Goal: Task Accomplishment & Management: Manage account settings

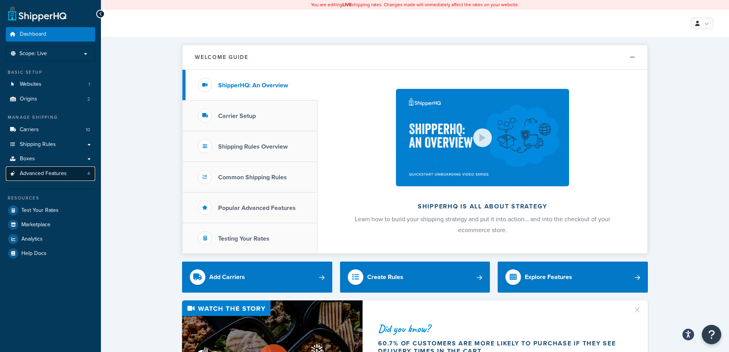
click at [61, 176] on span "Advanced Features" at bounding box center [43, 173] width 47 height 7
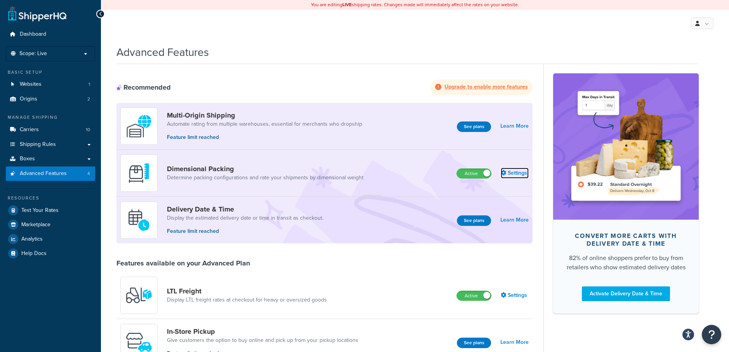
click at [520, 174] on link "Settings" at bounding box center [515, 173] width 28 height 11
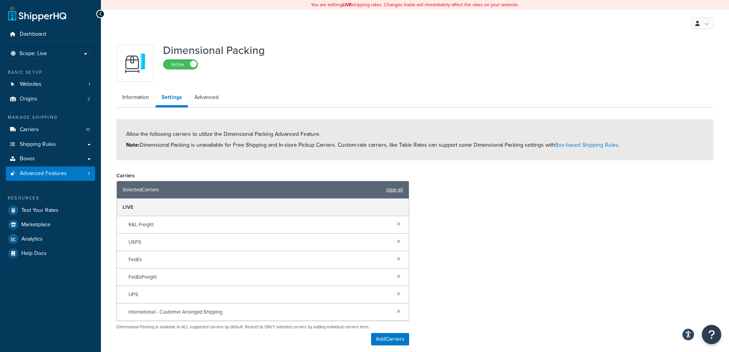
click at [397, 190] on link "clear all" at bounding box center [394, 189] width 17 height 11
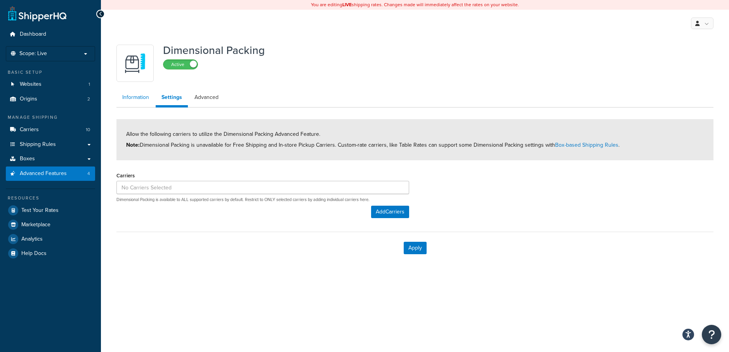
click at [138, 98] on link "Information" at bounding box center [135, 98] width 38 height 16
click at [411, 249] on button "Apply" at bounding box center [415, 248] width 23 height 12
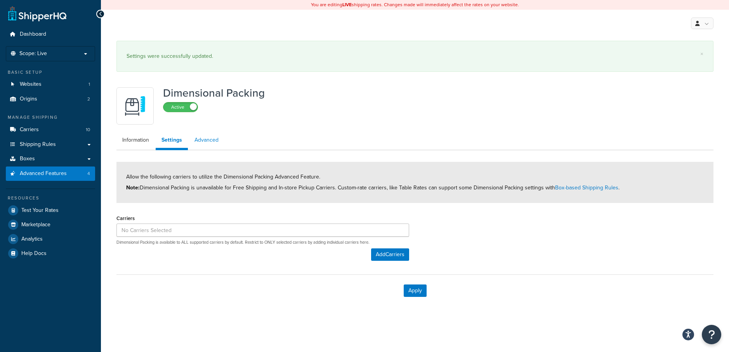
click at [212, 141] on link "Advanced" at bounding box center [207, 140] width 36 height 16
select select "false"
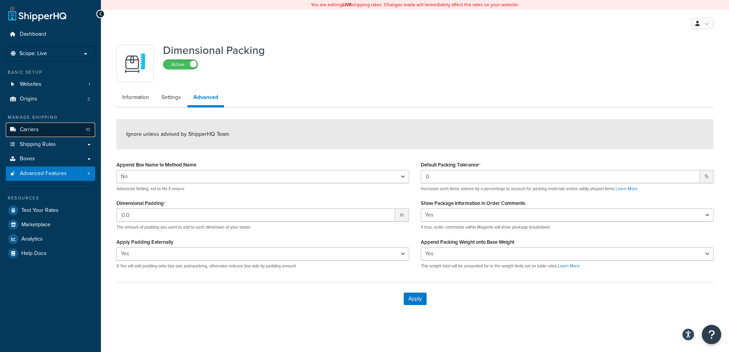
click at [35, 130] on span "Carriers" at bounding box center [29, 130] width 19 height 7
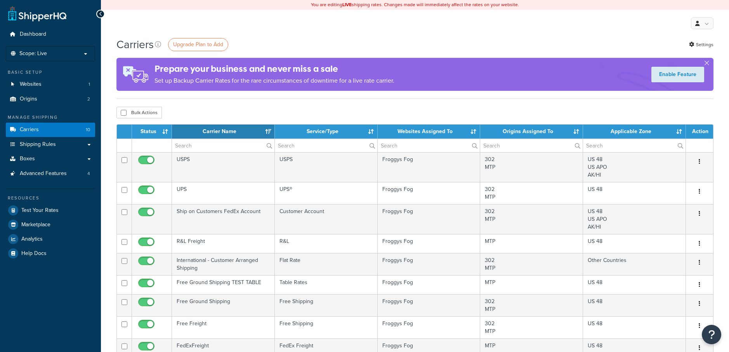
select select "15"
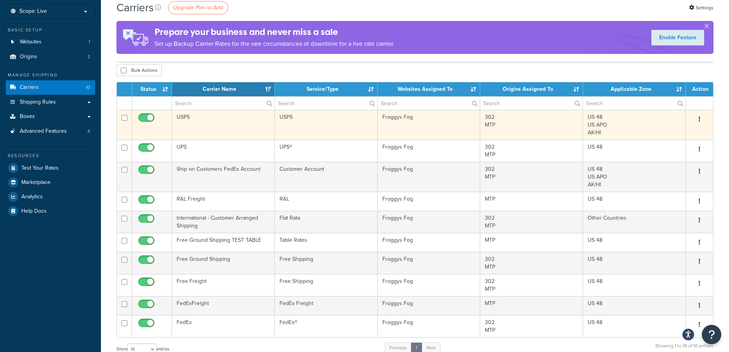
scroll to position [50, 0]
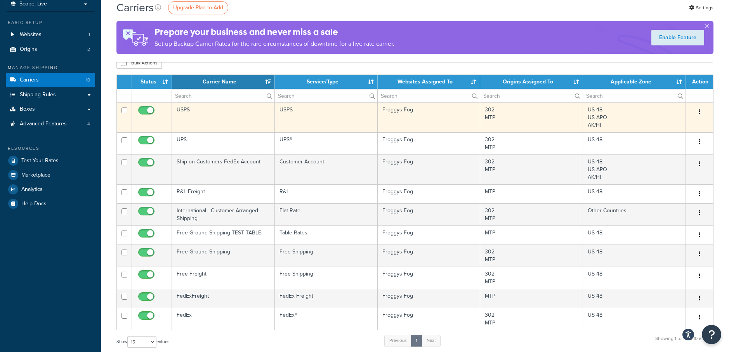
click at [701, 111] on button "button" at bounding box center [699, 112] width 11 height 12
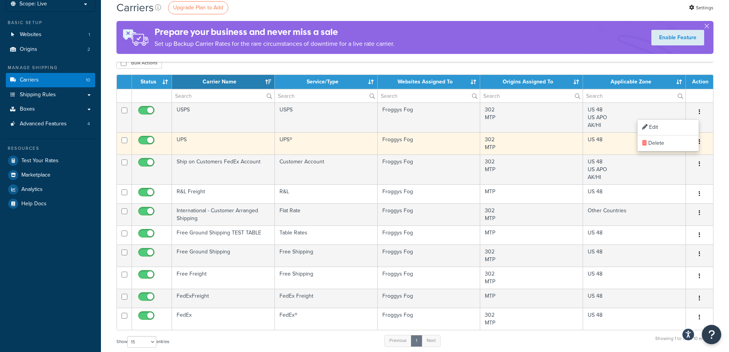
click at [704, 143] on button "button" at bounding box center [699, 142] width 11 height 12
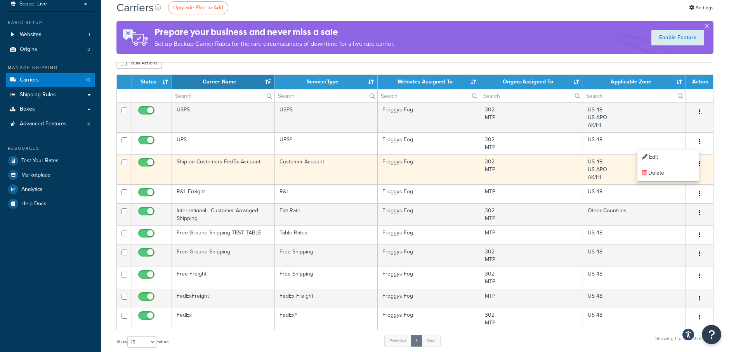
click at [707, 162] on div "Edit Delete" at bounding box center [700, 164] width 18 height 12
click at [702, 167] on button "button" at bounding box center [699, 164] width 11 height 12
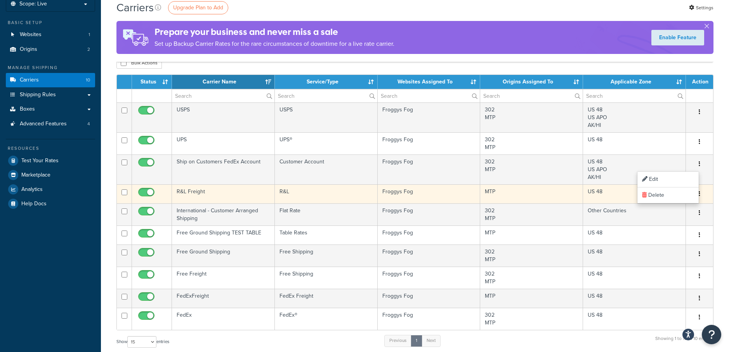
click at [711, 190] on td "Edit Delete" at bounding box center [699, 193] width 27 height 19
click at [696, 192] on button "button" at bounding box center [699, 194] width 11 height 12
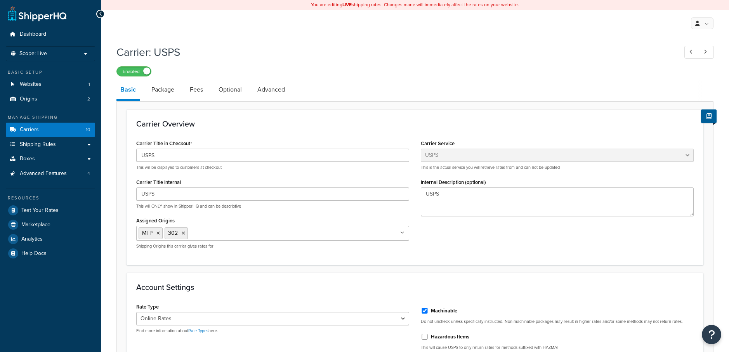
select select "usps"
select select "ONLINE"
click at [160, 92] on link "Package" at bounding box center [163, 89] width 31 height 19
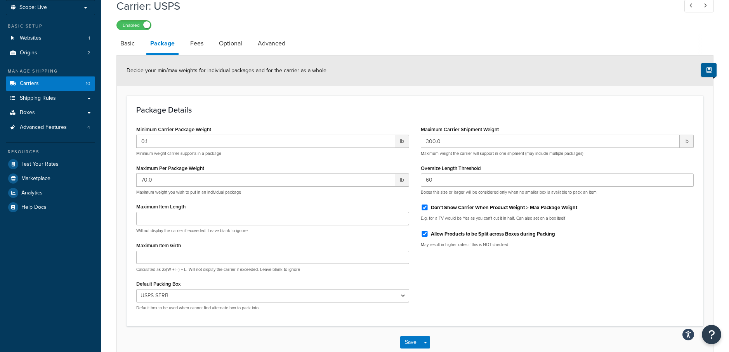
scroll to position [49, 0]
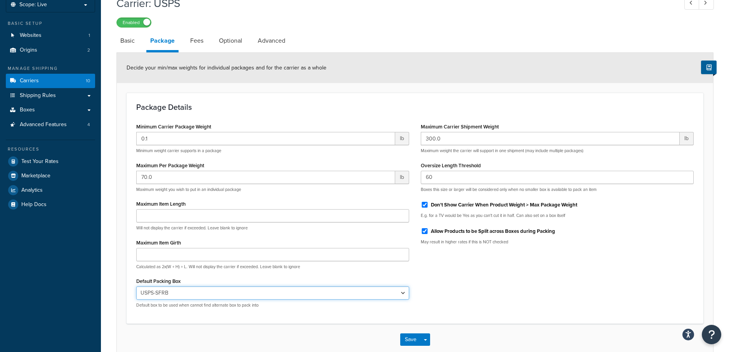
click at [401, 292] on select "N/A SG - Z1200 SG - 2600 SG - 1300 SD-DISTRO-5000 CH-1800 CH-GEYSER-P7 CH-GEYSE…" at bounding box center [272, 293] width 273 height 13
select select "90254"
click at [136, 287] on select "N/A SG - Z1200 SG - 2600 SG - 1300 SD-DISTRO-5000 CH-1800 CH-GEYSER-P7 CH-GEYSE…" at bounding box center [272, 293] width 273 height 13
click at [416, 340] on button "Save" at bounding box center [410, 340] width 21 height 12
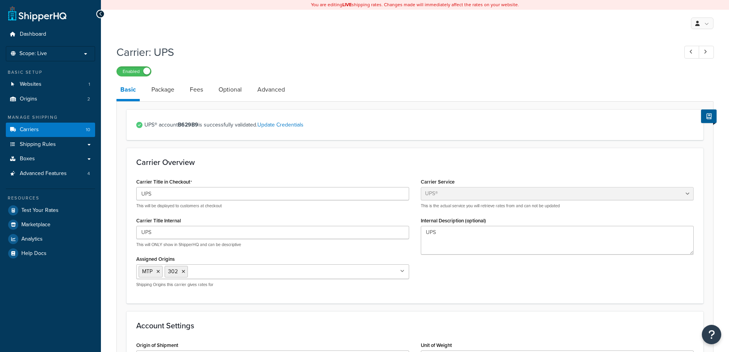
select select "ups"
click at [154, 88] on link "Package" at bounding box center [163, 89] width 31 height 19
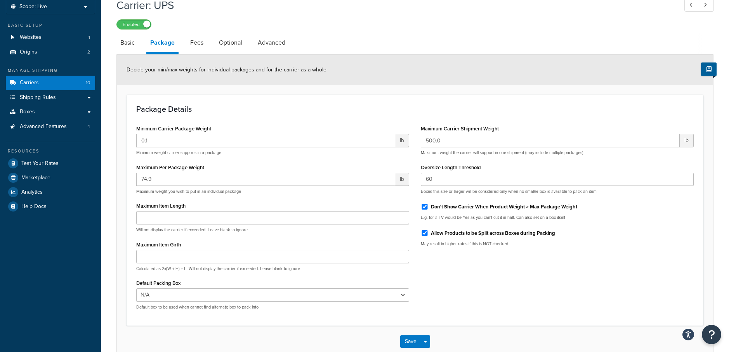
scroll to position [49, 0]
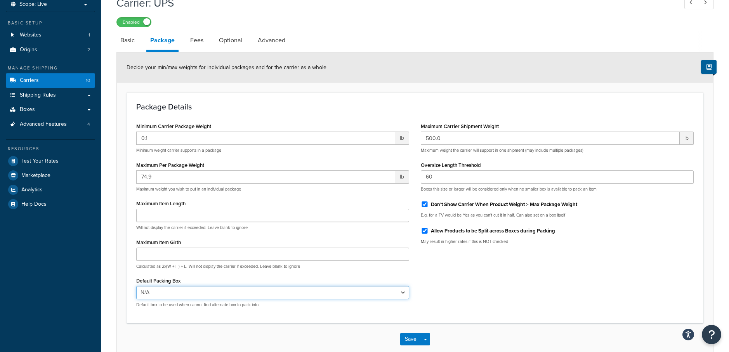
click at [365, 293] on select "N/A SG - Z1200 SG - 2600 SG - 1300 SD-DISTRO-5000 CH-1800 CH-GEYSER-P7 CH-GEYSE…" at bounding box center [272, 292] width 273 height 13
select select "90254"
click at [136, 286] on select "N/A SG - Z1200 SG - 2600 SG - 1300 SD-DISTRO-5000 CH-1800 CH-GEYSER-P7 CH-GEYSE…" at bounding box center [272, 292] width 273 height 13
click at [198, 38] on link "Fees" at bounding box center [196, 40] width 21 height 19
select select "package"
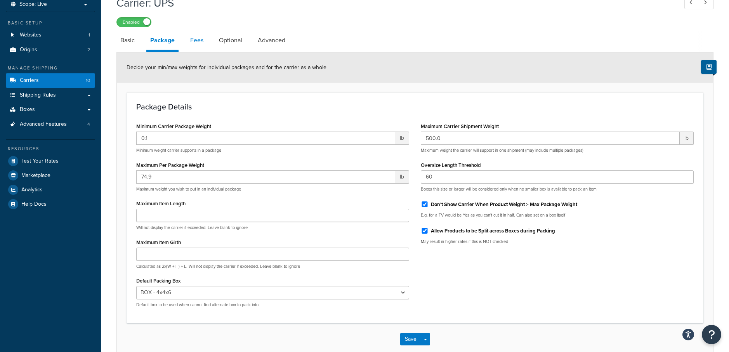
select select "AFTER"
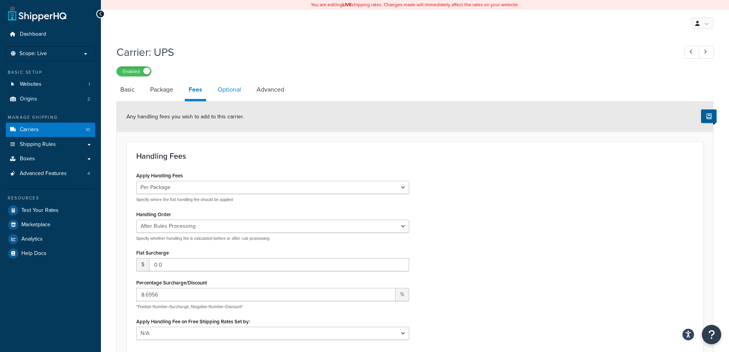
click at [229, 97] on link "Optional" at bounding box center [229, 89] width 31 height 19
select select "residential"
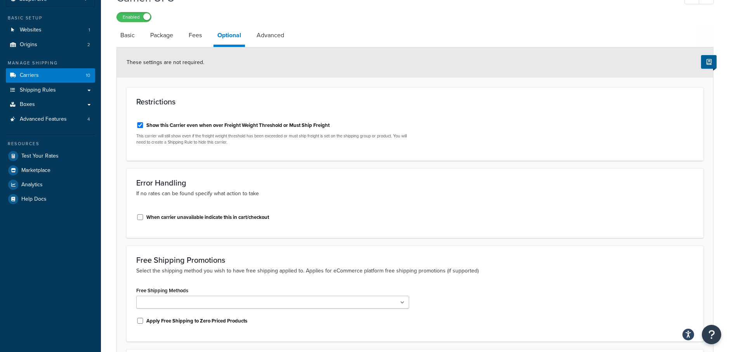
scroll to position [35, 0]
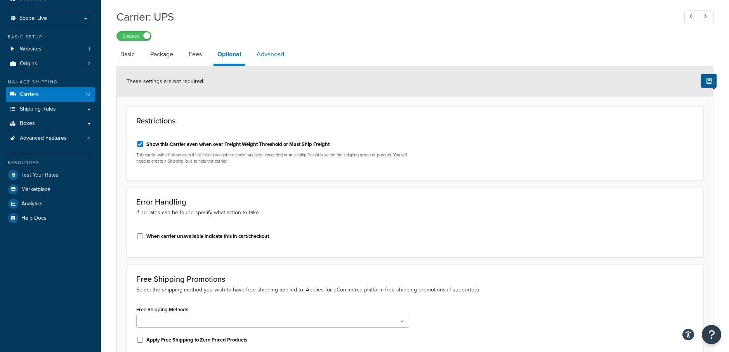
click at [271, 57] on link "Advanced" at bounding box center [270, 54] width 35 height 19
select select "false"
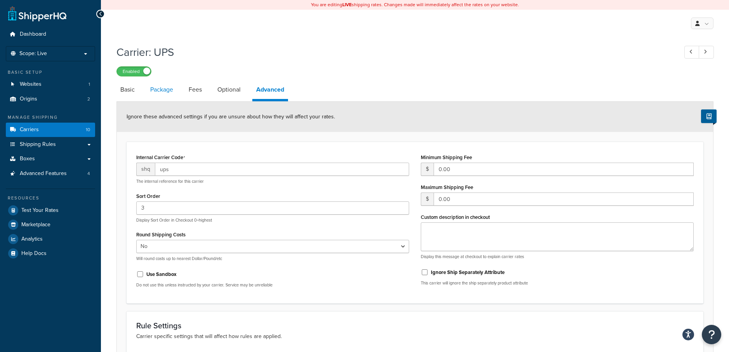
click at [164, 86] on link "Package" at bounding box center [161, 89] width 31 height 19
select select "90254"
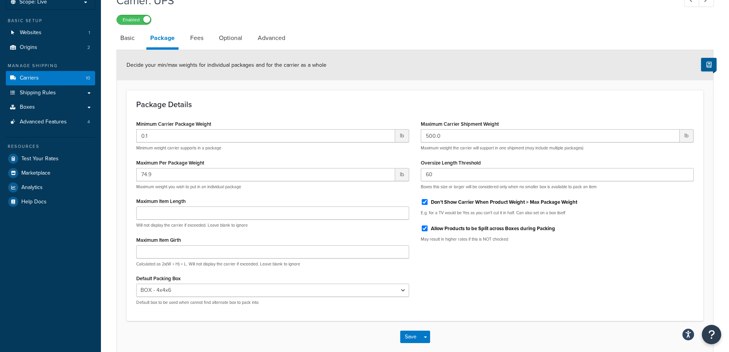
scroll to position [92, 0]
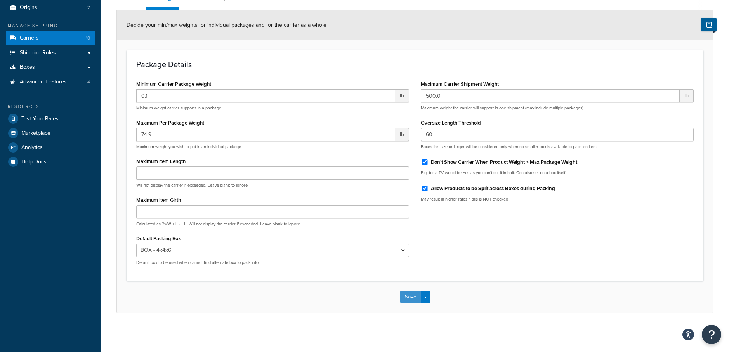
click at [414, 299] on button "Save" at bounding box center [410, 297] width 21 height 12
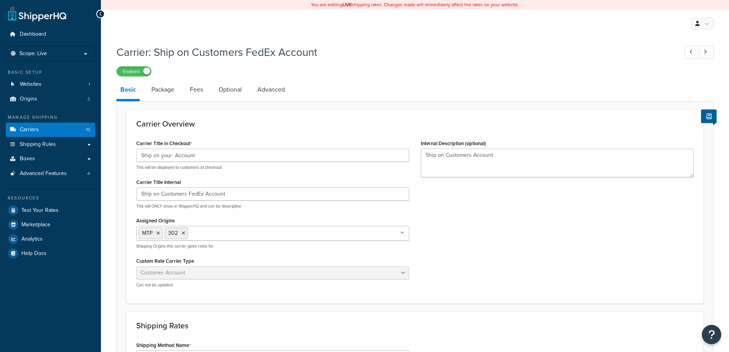
select select "customerAccount"
click at [163, 92] on link "Package" at bounding box center [163, 89] width 31 height 19
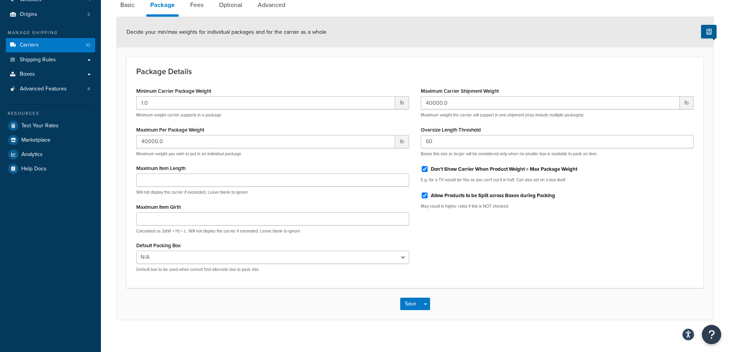
scroll to position [85, 0]
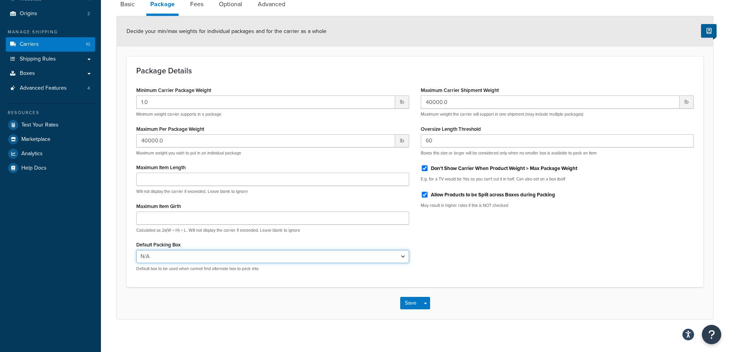
click at [243, 258] on select "N/A SG - Z1200 SG - 2600 SG - 1300 SD-DISTRO-5000 CH-1800 CH-GEYSER-P7 CH-GEYSE…" at bounding box center [272, 256] width 273 height 13
select select "90254"
click at [136, 250] on select "N/A SG - Z1200 SG - 2600 SG - 1300 SD-DISTRO-5000 CH-1800 CH-GEYSER-P7 CH-GEYSE…" at bounding box center [272, 256] width 273 height 13
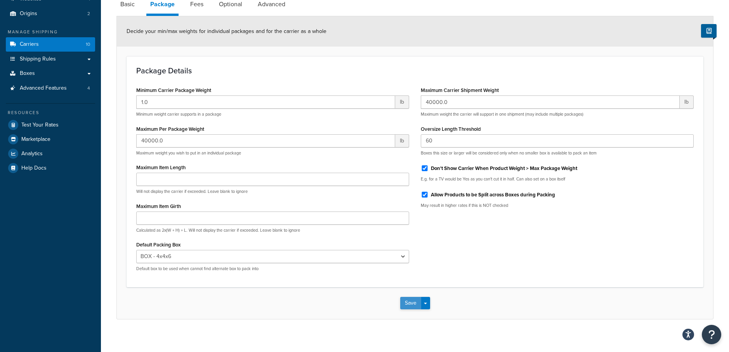
click at [409, 303] on button "Save" at bounding box center [410, 303] width 21 height 12
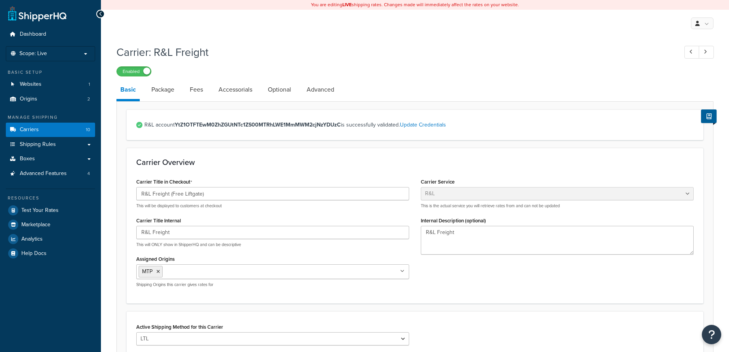
select select "rlFreight"
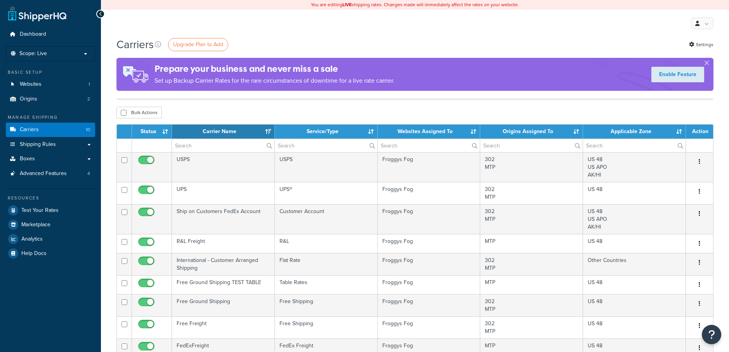
select select "15"
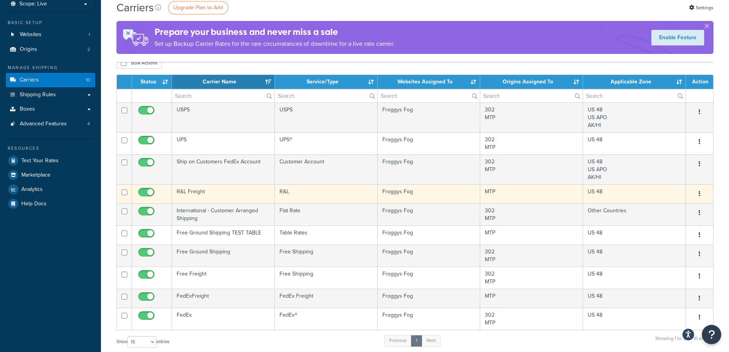
click at [699, 195] on icon "button" at bounding box center [700, 193] width 2 height 5
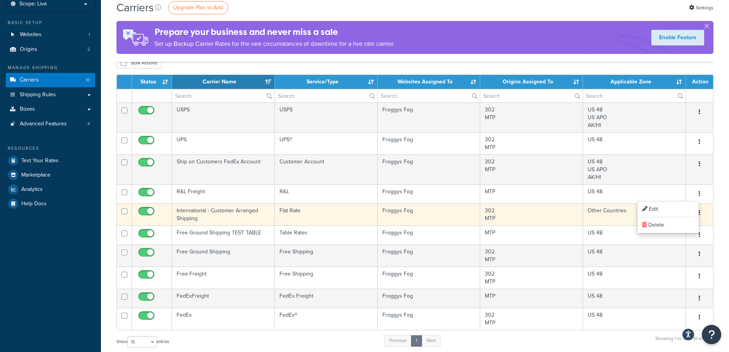
click at [701, 213] on button "button" at bounding box center [699, 213] width 11 height 12
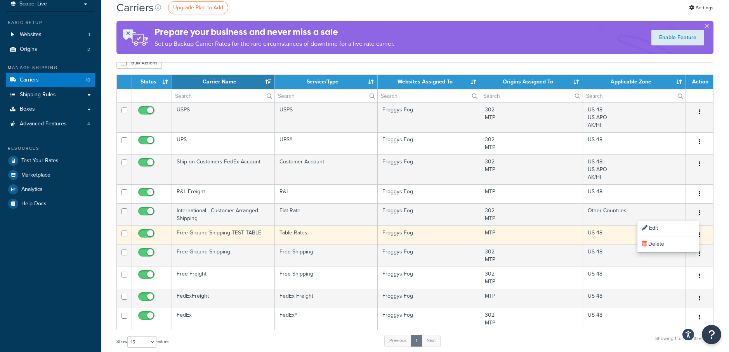
click at [702, 233] on button "button" at bounding box center [699, 235] width 11 height 12
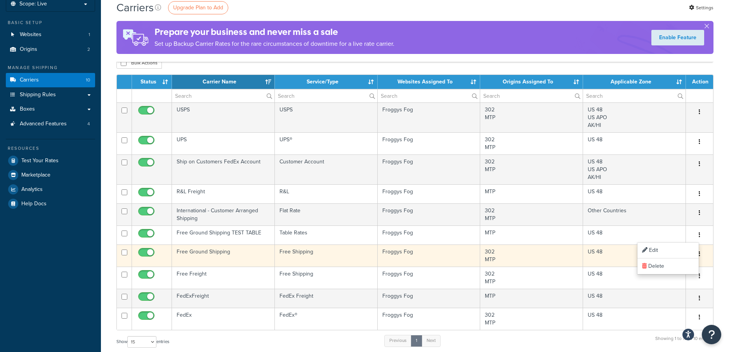
click at [702, 252] on button "button" at bounding box center [699, 254] width 11 height 12
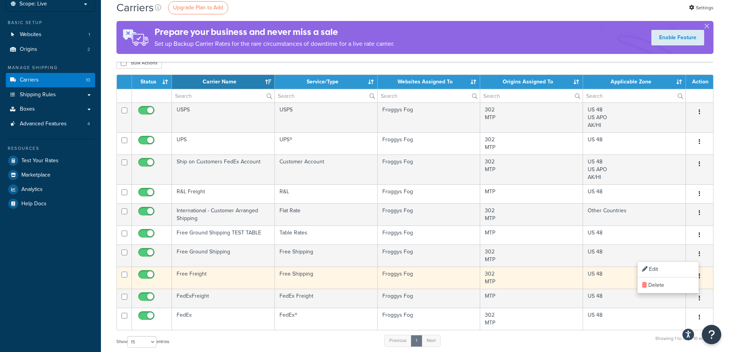
click at [702, 275] on button "button" at bounding box center [699, 276] width 11 height 12
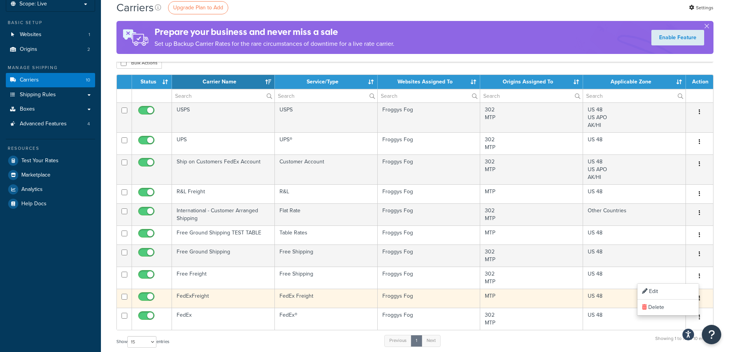
click at [704, 297] on button "button" at bounding box center [699, 298] width 11 height 12
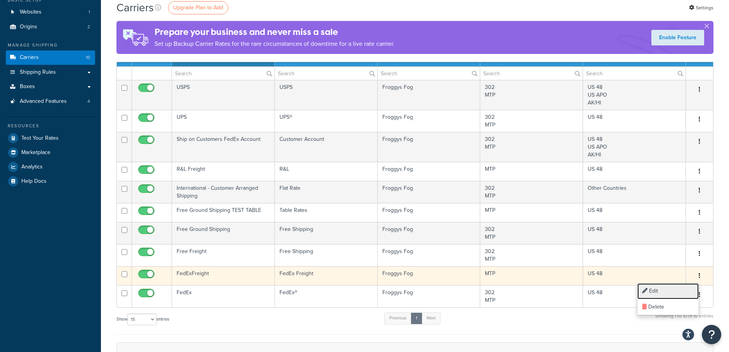
scroll to position [73, 0]
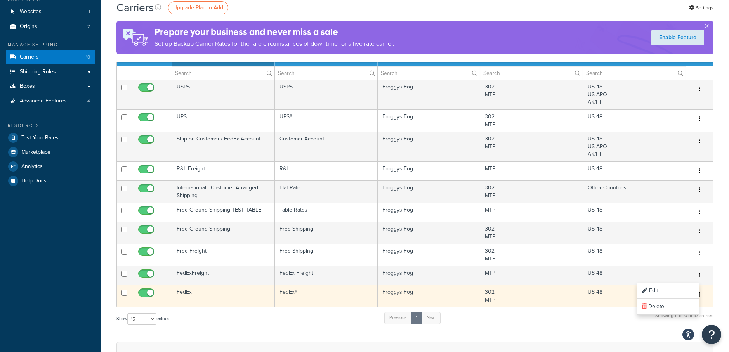
click at [702, 295] on button "button" at bounding box center [699, 295] width 11 height 12
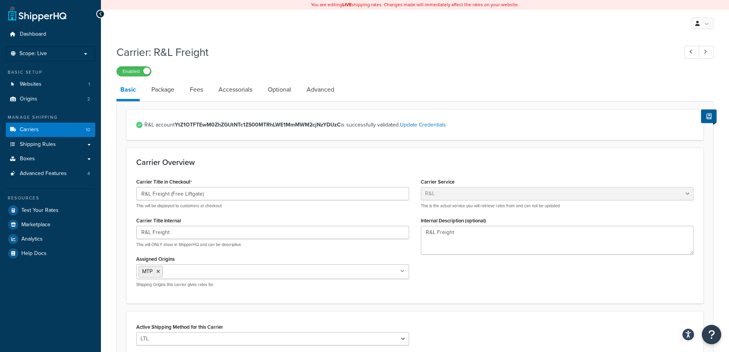
select select "rlFreight"
click at [163, 88] on link "Package" at bounding box center [163, 89] width 31 height 19
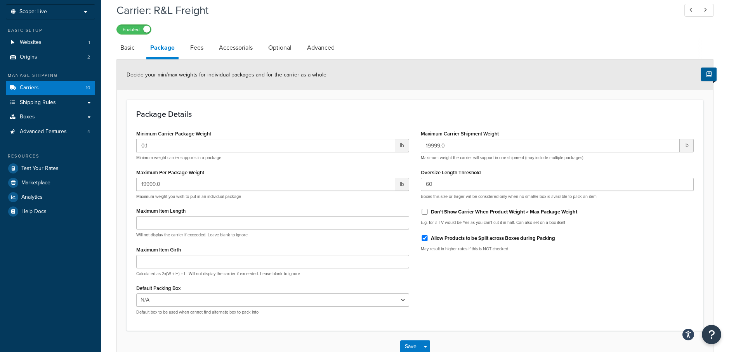
scroll to position [43, 0]
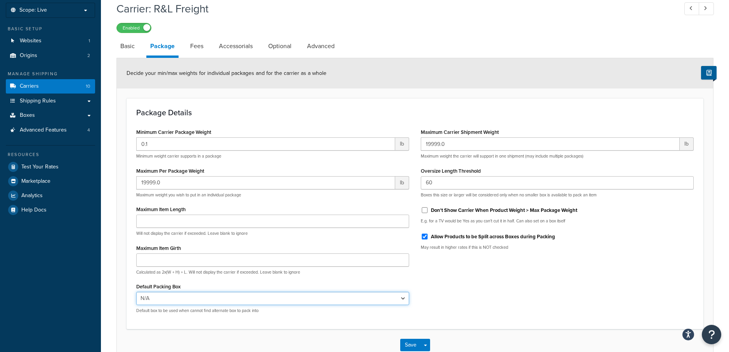
click at [256, 302] on select "N/A SG - Z1200 SG - 2600 SG - 1300 SD-DISTRO-5000 CH-1800 CH-GEYSER-P7 CH-GEYSE…" at bounding box center [272, 298] width 273 height 13
select select "90250"
click at [136, 292] on select "N/A SG - Z1200 SG - 2600 SG - 1300 SD-DISTRO-5000 CH-1800 CH-GEYSER-P7 CH-GEYSE…" at bounding box center [272, 298] width 273 height 13
click at [409, 346] on button "Save" at bounding box center [410, 345] width 21 height 12
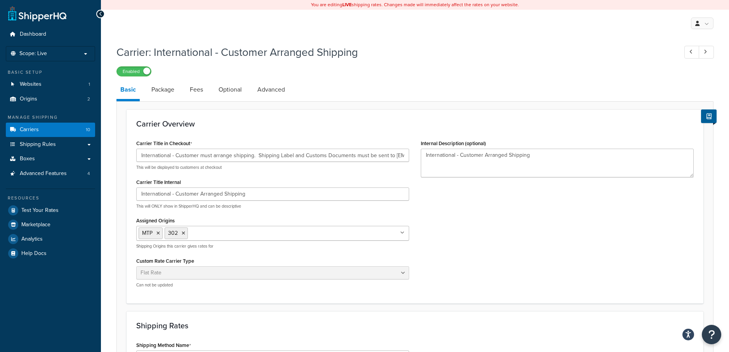
select select "flat"
click at [163, 88] on link "Package" at bounding box center [163, 89] width 31 height 19
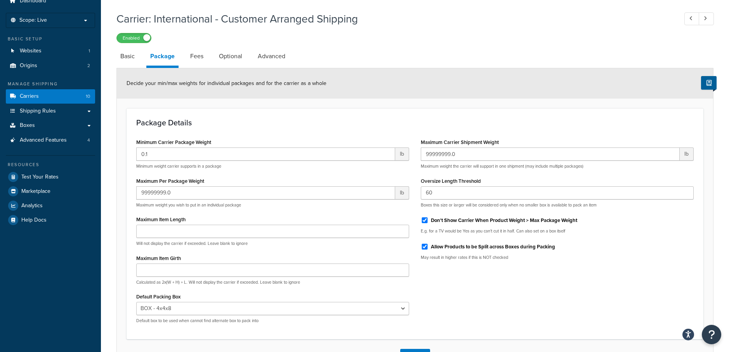
scroll to position [57, 0]
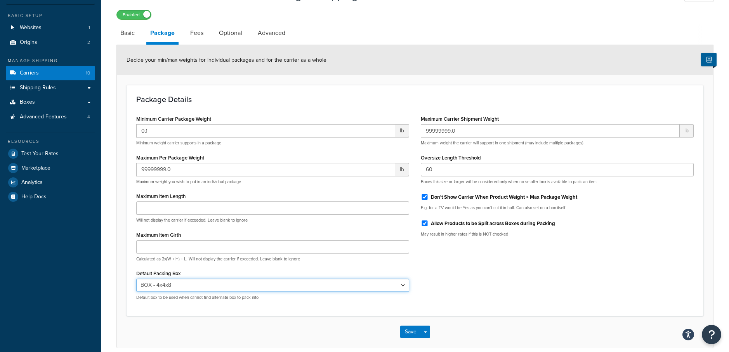
click at [234, 288] on select "N/A SG - Z1200 SG - 2600 SG - 1300 SD-DISTRO-5000 CH-1800 CH-GEYSER-P7 CH-GEYSE…" at bounding box center [272, 285] width 273 height 13
select select "90254"
click at [136, 279] on select "N/A SG - Z1200 SG - 2600 SG - 1300 SD-DISTRO-5000 CH-1800 CH-GEYSER-P7 CH-GEYSE…" at bounding box center [272, 285] width 273 height 13
click at [414, 332] on button "Save" at bounding box center [410, 332] width 21 height 12
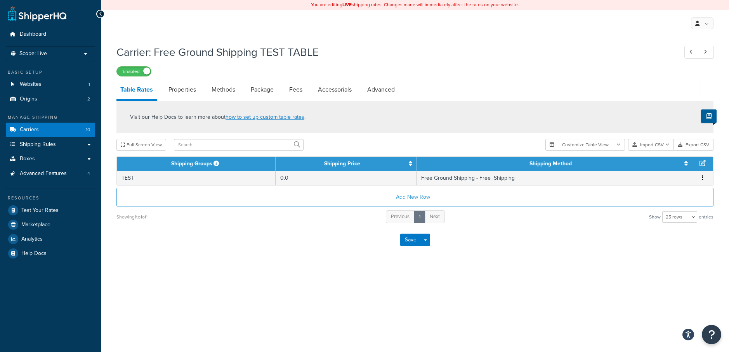
select select "25"
click at [249, 235] on div "Save Save Dropdown Save and Edit" at bounding box center [414, 240] width 597 height 32
click at [27, 127] on span "Carriers" at bounding box center [29, 130] width 19 height 7
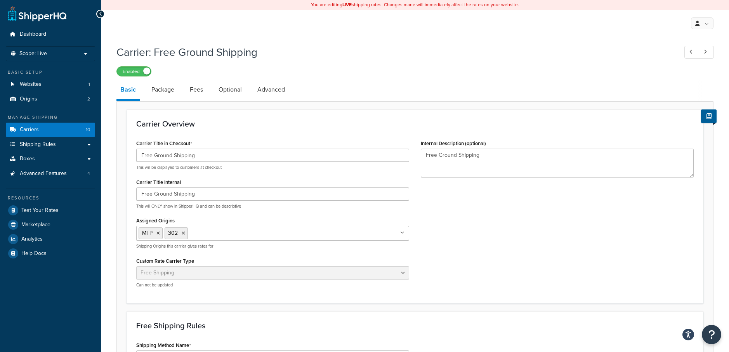
select select "free"
click at [167, 82] on link "Package" at bounding box center [163, 89] width 31 height 19
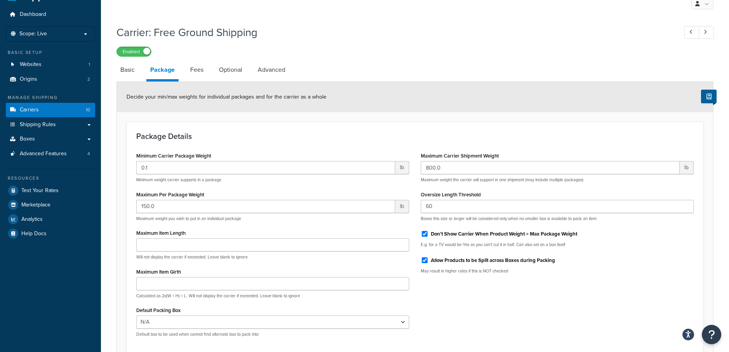
scroll to position [92, 0]
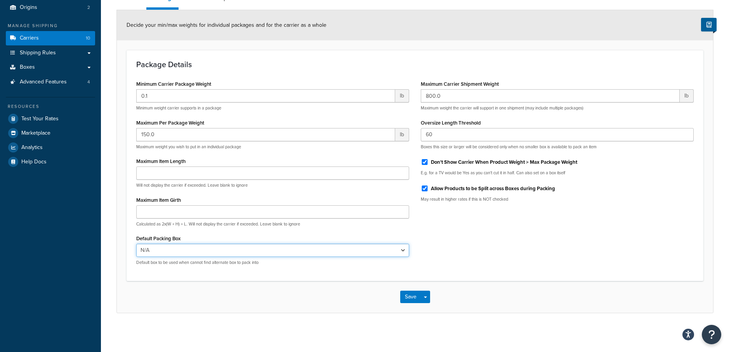
click at [243, 249] on select "N/A SG - Z1200 SG - 2600 SG - 1300 SD-DISTRO-5000 CH-1800 CH-GEYSER-P7 CH-GEYSE…" at bounding box center [272, 250] width 273 height 13
select select "90254"
click at [136, 244] on select "N/A SG - Z1200 SG - 2600 SG - 1300 SD-DISTRO-5000 CH-1800 CH-GEYSER-P7 CH-GEYSE…" at bounding box center [272, 250] width 273 height 13
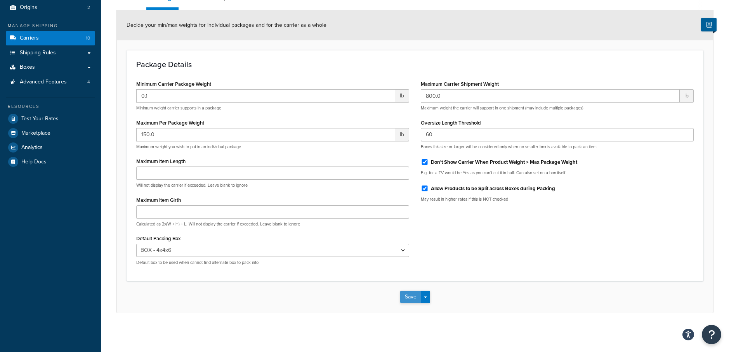
click at [410, 295] on button "Save" at bounding box center [410, 297] width 21 height 12
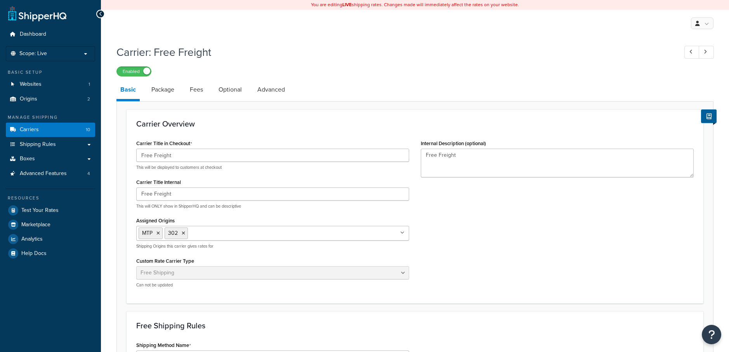
select select "free"
click at [169, 88] on link "Package" at bounding box center [163, 89] width 31 height 19
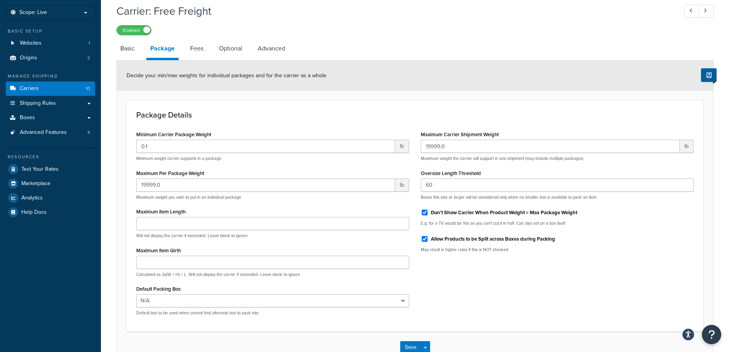
scroll to position [42, 0]
click at [303, 299] on select "N/A SG - Z1200 SG - 2600 SG - 1300 SD-DISTRO-5000 CH-1800 CH-GEYSER-P7 CH-GEYSE…" at bounding box center [272, 299] width 273 height 13
select select "90250"
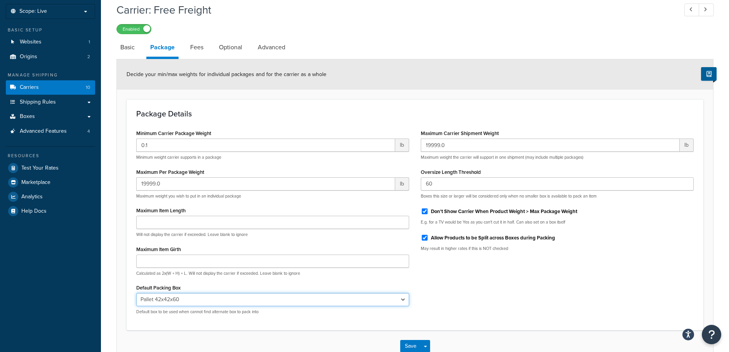
click at [136, 293] on select "N/A SG - Z1200 SG - 2600 SG - 1300 SD-DISTRO-5000 CH-1800 CH-GEYSER-P7 CH-GEYSE…" at bounding box center [272, 299] width 273 height 13
click at [199, 48] on link "Fees" at bounding box center [196, 47] width 21 height 19
select select "AFTER"
select select "ALL"
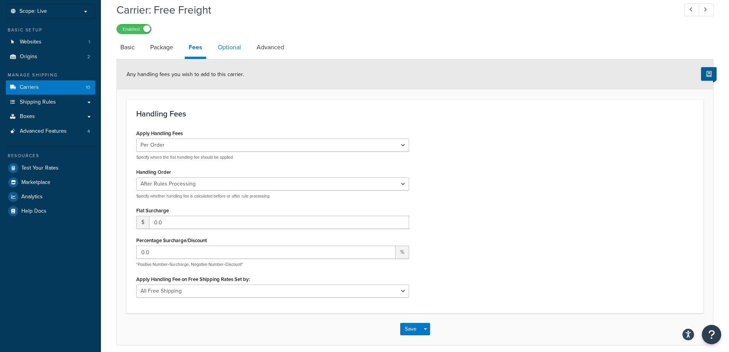
click at [223, 47] on link "Optional" at bounding box center [229, 47] width 31 height 19
select select "24120"
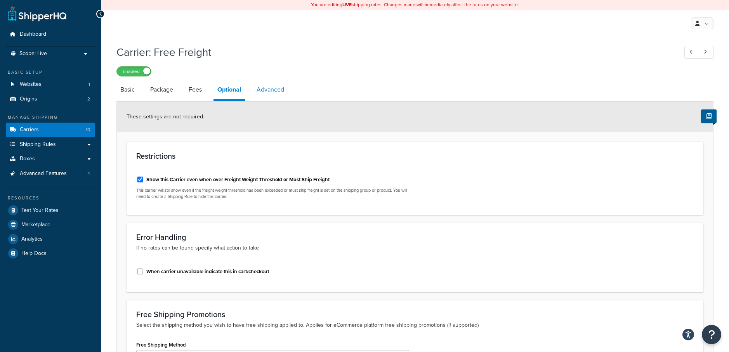
click at [277, 89] on link "Advanced" at bounding box center [270, 89] width 35 height 19
select select "false"
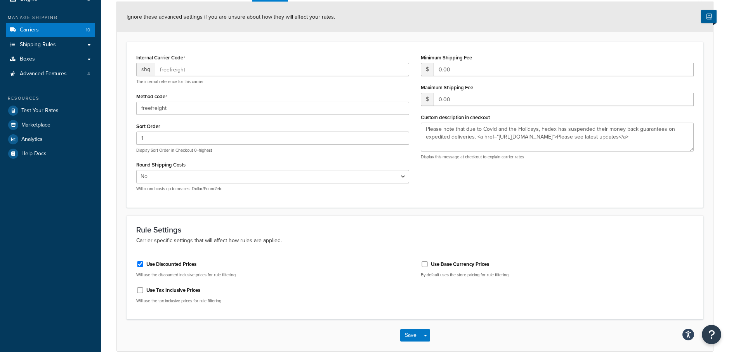
scroll to position [138, 0]
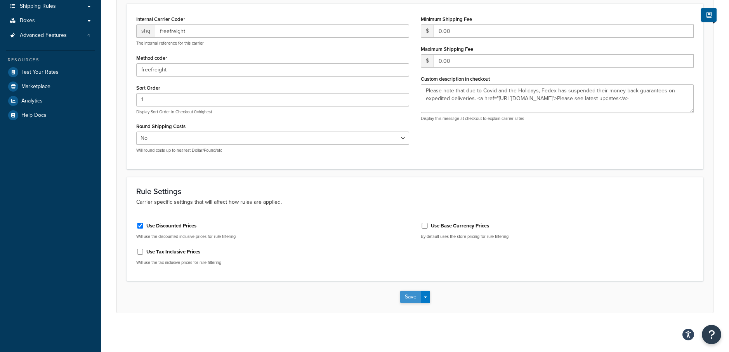
click at [415, 296] on button "Save" at bounding box center [410, 297] width 21 height 12
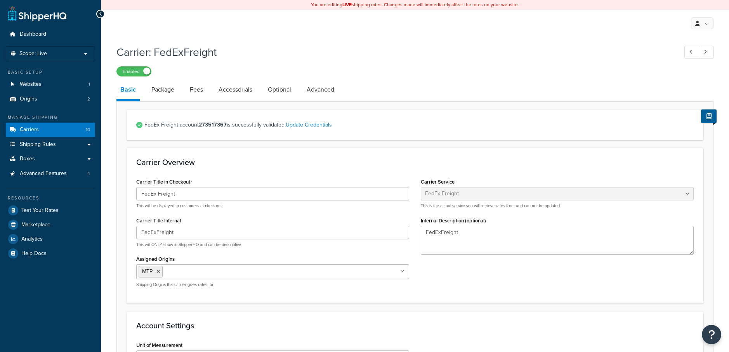
select select "fedExFreight"
click at [162, 91] on link "Package" at bounding box center [163, 89] width 31 height 19
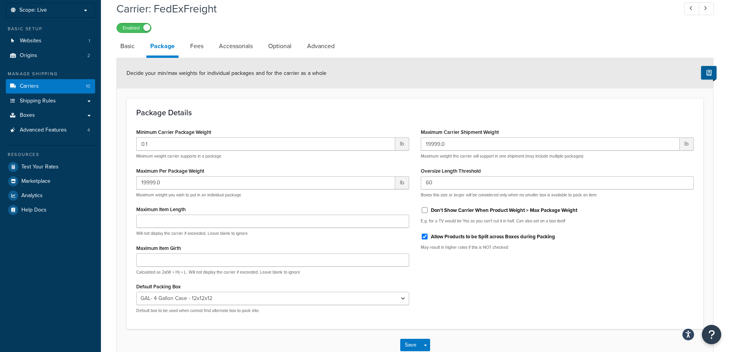
scroll to position [68, 0]
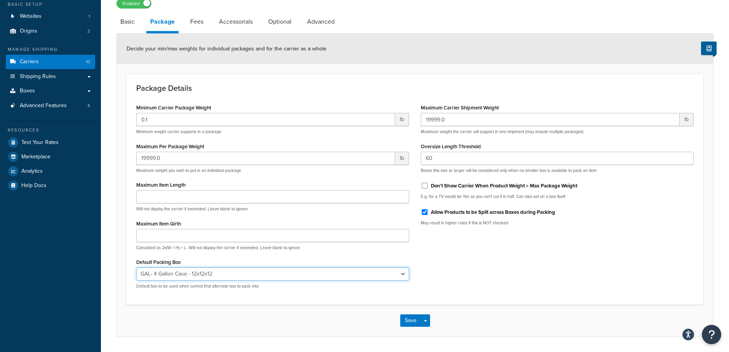
click at [259, 277] on select "N/A SG - Z1200 SG - 2600 SG - 1300 SD-DISTRO-5000 CH-1800 CH-GEYSER-P7 CH-GEYSE…" at bounding box center [272, 274] width 273 height 13
select select "90250"
click at [136, 268] on select "N/A SG - Z1200 SG - 2600 SG - 1300 SD-DISTRO-5000 CH-1800 CH-GEYSER-P7 CH-GEYSE…" at bounding box center [272, 274] width 273 height 13
click at [407, 321] on button "Save" at bounding box center [410, 321] width 21 height 12
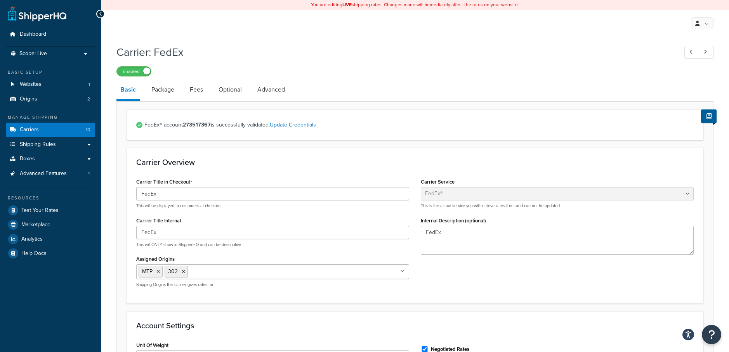
select select "fedEx"
select select "REGULAR_PICKUP"
select select "YOUR_PACKAGING"
click at [163, 92] on link "Package" at bounding box center [163, 89] width 31 height 19
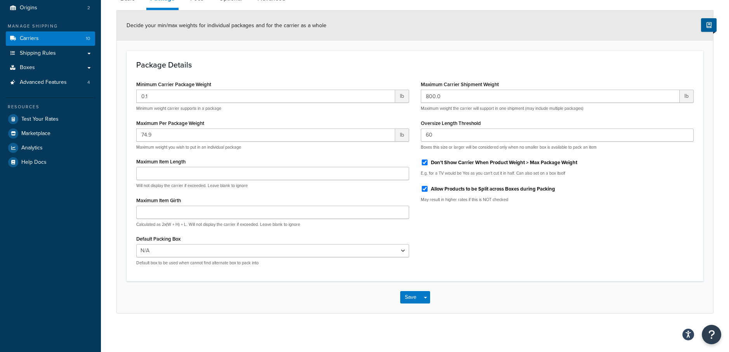
scroll to position [92, 0]
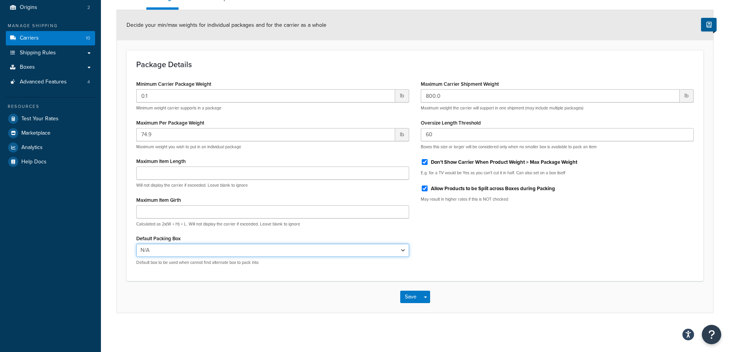
click at [201, 245] on select "N/A SG - Z1200 SG - 2600 SG - 1300 SD-DISTRO-5000 CH-1800 CH-GEYSER-P7 CH-GEYSE…" at bounding box center [272, 250] width 273 height 13
select select "90254"
click at [136, 244] on select "N/A SG - Z1200 SG - 2600 SG - 1300 SD-DISTRO-5000 CH-1800 CH-GEYSER-P7 CH-GEYSE…" at bounding box center [272, 250] width 273 height 13
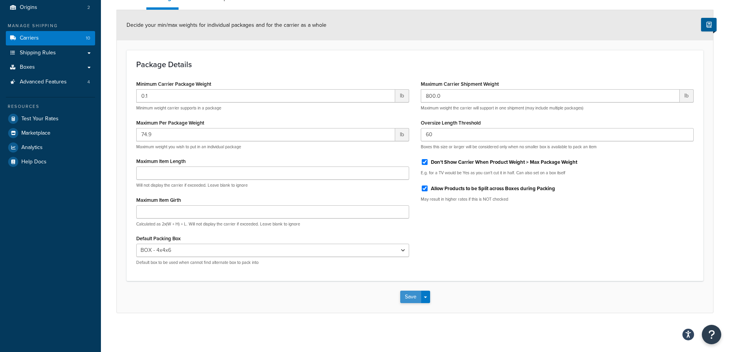
click at [409, 297] on button "Save" at bounding box center [410, 297] width 21 height 12
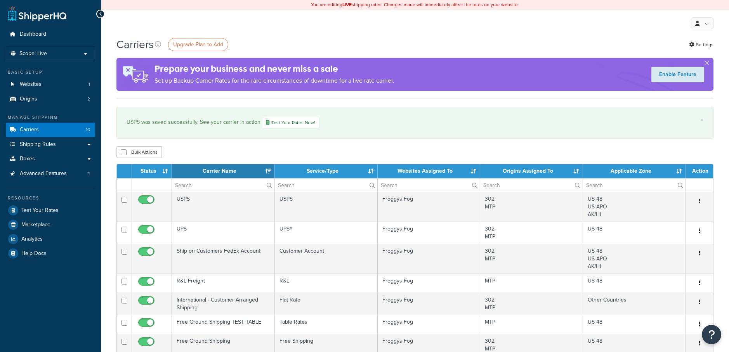
select select "15"
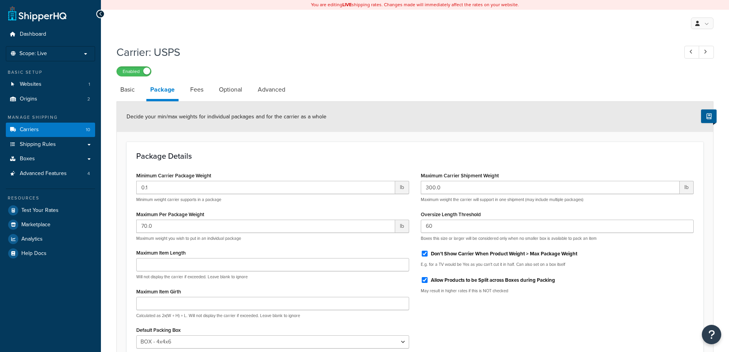
select select "90254"
click at [204, 90] on link "Fees" at bounding box center [196, 89] width 21 height 19
select select "package"
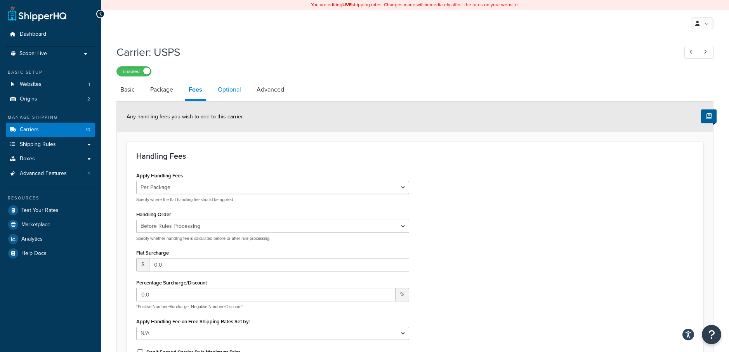
click at [235, 90] on link "Optional" at bounding box center [229, 89] width 31 height 19
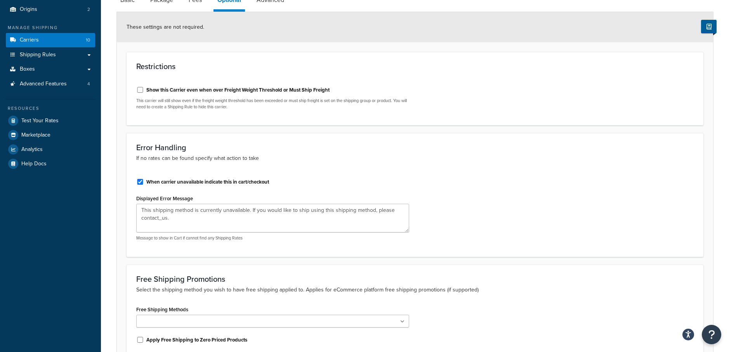
scroll to position [42, 0]
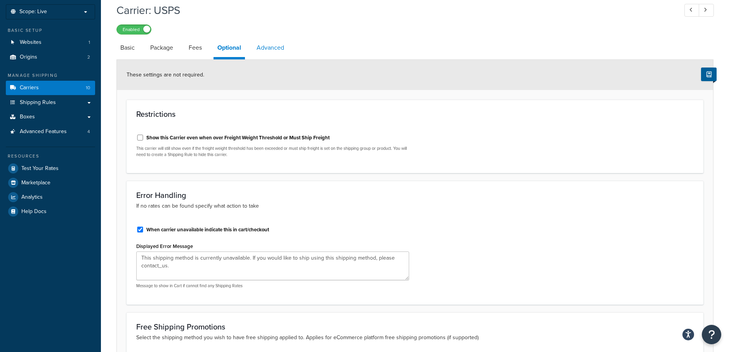
click at [264, 47] on link "Advanced" at bounding box center [270, 47] width 35 height 19
select select "false"
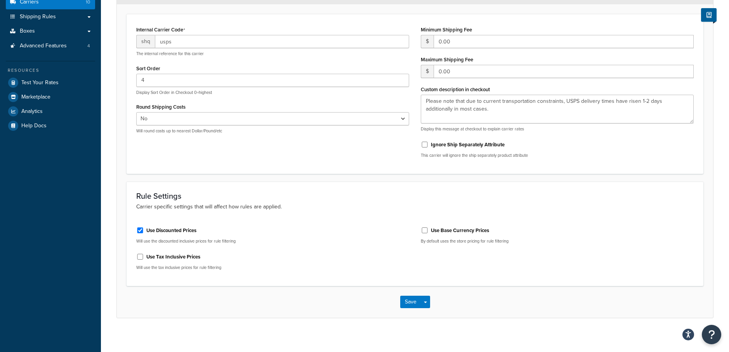
scroll to position [129, 0]
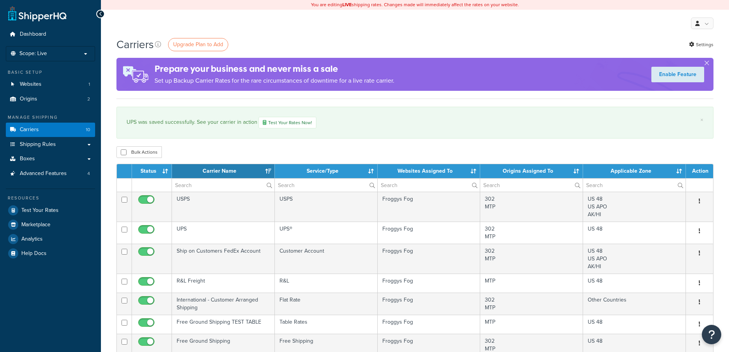
select select "15"
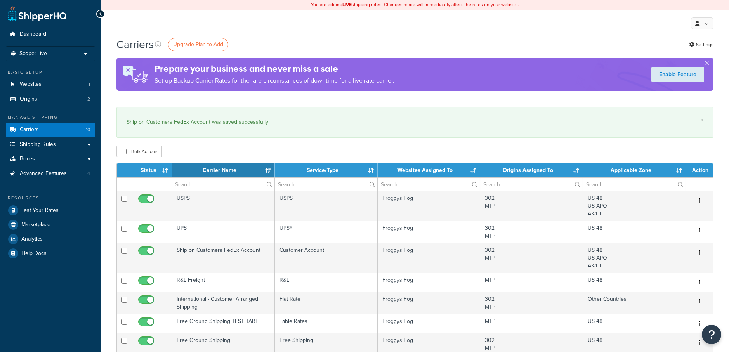
select select "15"
click at [35, 160] on link "Boxes" at bounding box center [50, 159] width 89 height 14
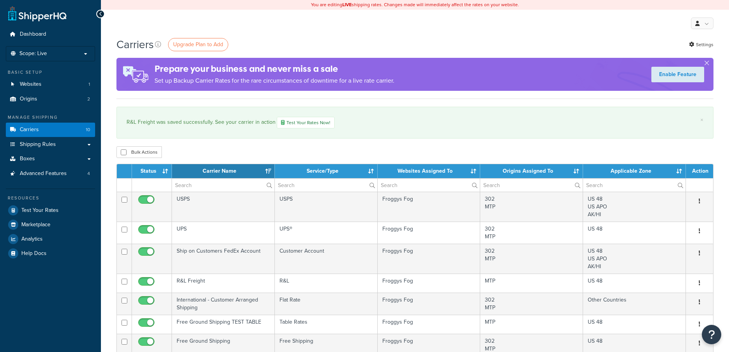
select select "15"
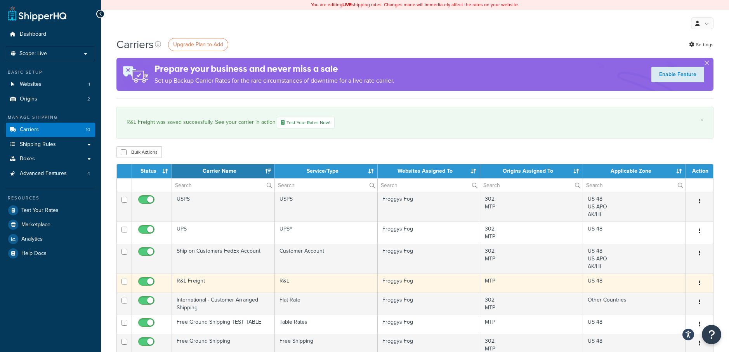
click at [700, 283] on button "button" at bounding box center [699, 283] width 11 height 12
click at [689, 292] on link "Edit" at bounding box center [668, 299] width 61 height 16
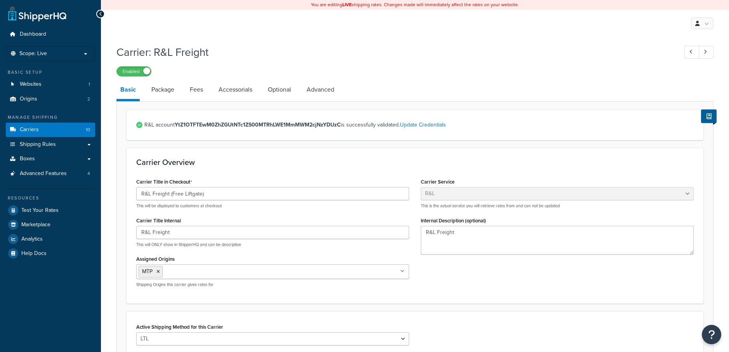
select select "rlFreight"
click at [164, 91] on link "Package" at bounding box center [163, 89] width 31 height 19
select select "90250"
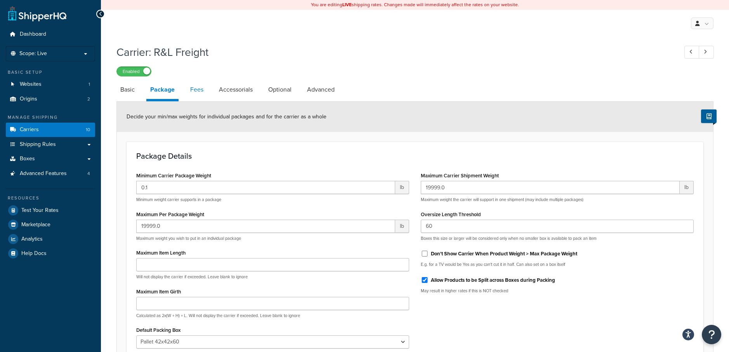
click at [195, 88] on link "Fees" at bounding box center [196, 89] width 21 height 19
select select "AFTER"
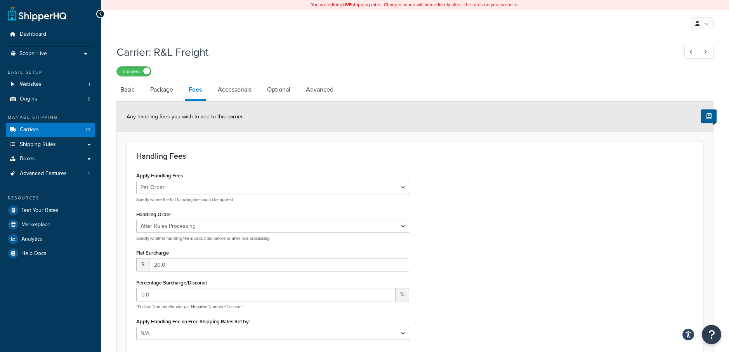
scroll to position [2, 0]
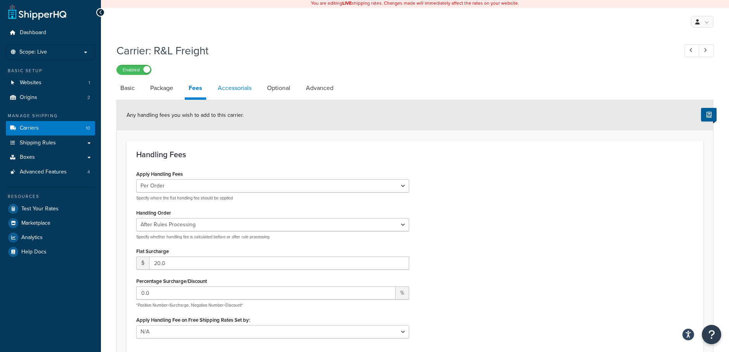
click at [236, 87] on link "Accessorials" at bounding box center [235, 88] width 42 height 19
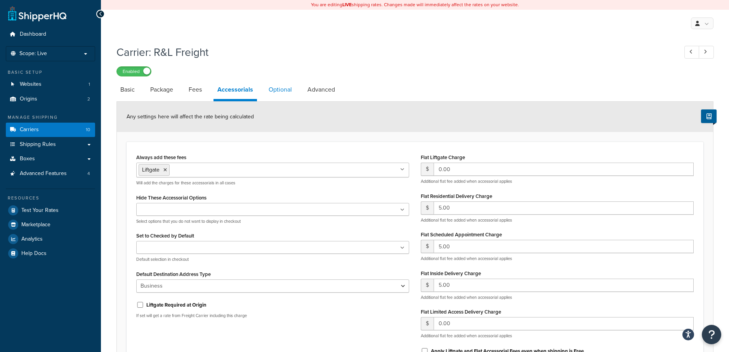
click at [285, 90] on link "Optional" at bounding box center [280, 89] width 31 height 19
select select "55"
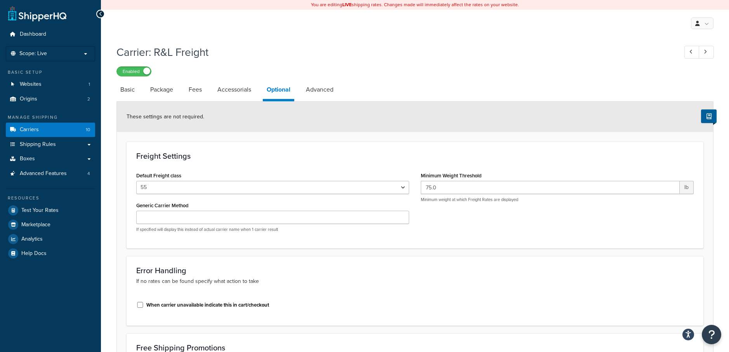
drag, startPoint x: 321, startPoint y: 92, endPoint x: 349, endPoint y: 94, distance: 28.0
click at [321, 92] on link "Advanced" at bounding box center [319, 89] width 35 height 19
select select "false"
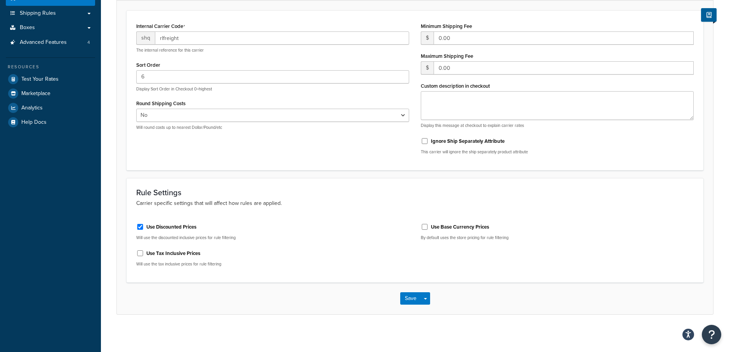
scroll to position [133, 0]
click at [407, 297] on button "Save" at bounding box center [410, 297] width 21 height 12
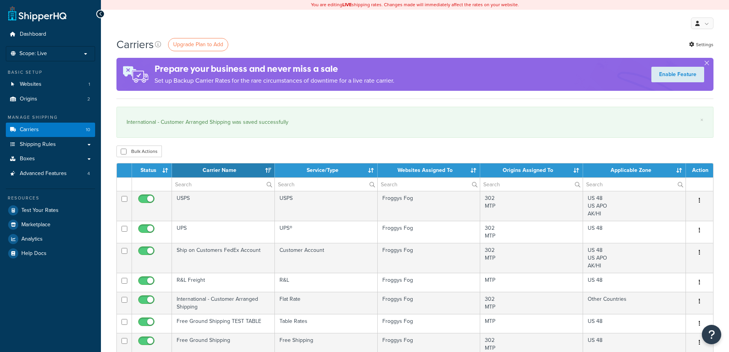
select select "15"
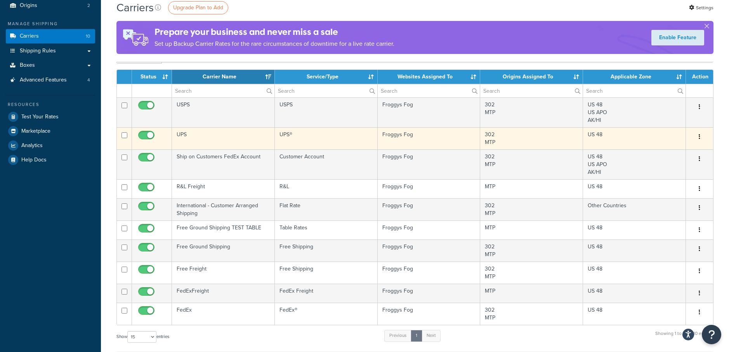
scroll to position [115, 0]
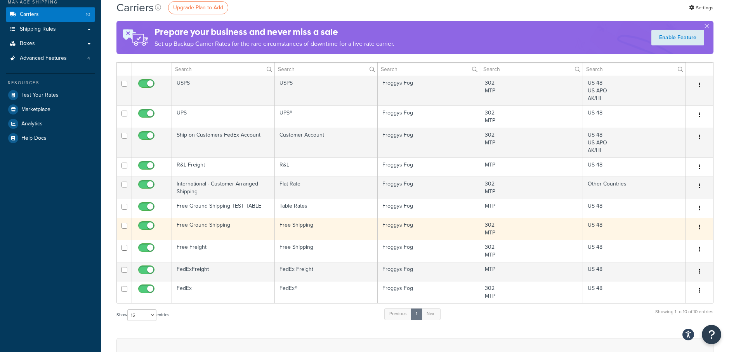
click at [204, 225] on td "Free Ground Shipping" at bounding box center [223, 229] width 103 height 22
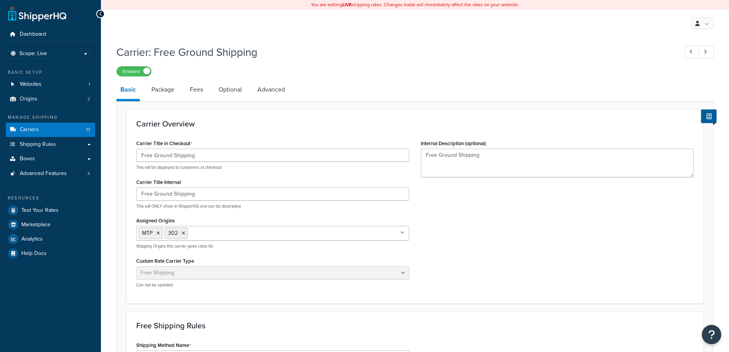
select select "free"
click at [154, 90] on link "Package" at bounding box center [163, 89] width 31 height 19
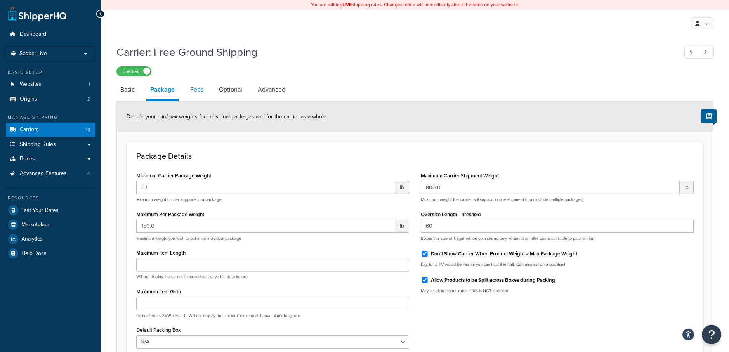
click at [202, 89] on link "Fees" at bounding box center [196, 89] width 21 height 19
select select "AFTER"
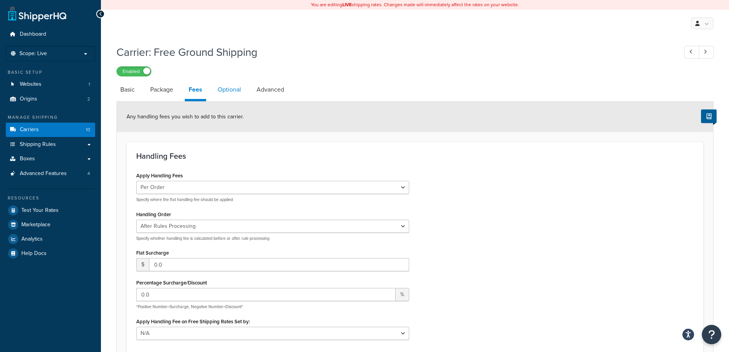
click at [226, 87] on link "Optional" at bounding box center [229, 89] width 31 height 19
select select "151128"
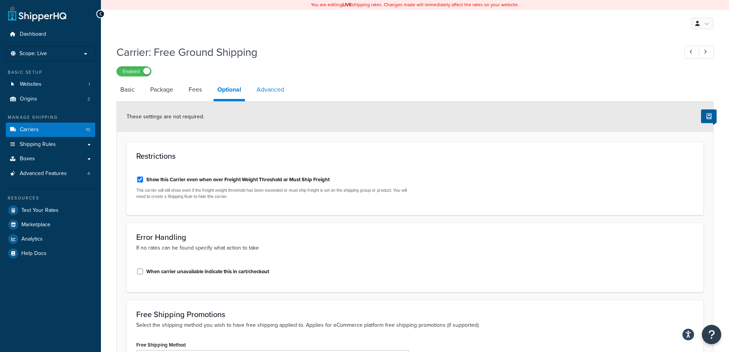
click at [264, 91] on link "Advanced" at bounding box center [270, 89] width 35 height 19
select select "false"
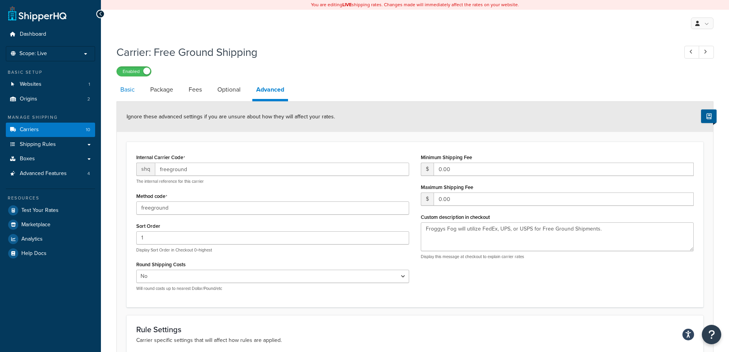
click at [134, 92] on link "Basic" at bounding box center [127, 89] width 22 height 19
select select "free"
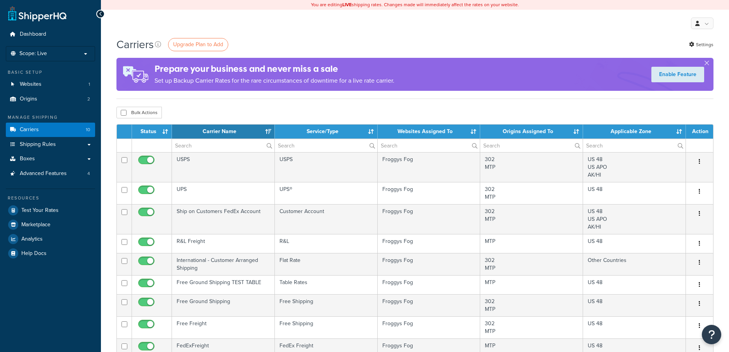
select select "15"
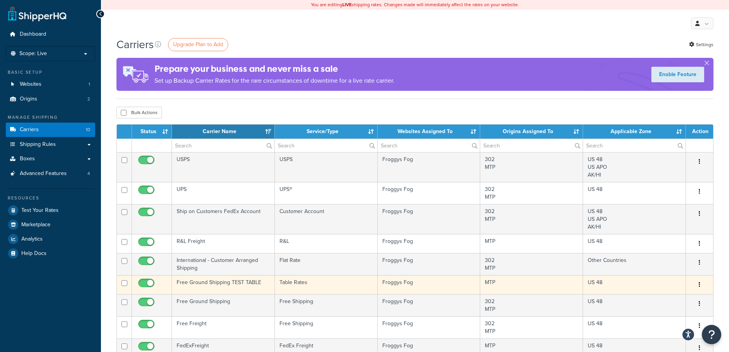
click at [698, 285] on button "button" at bounding box center [699, 285] width 11 height 12
click at [665, 297] on link "Edit" at bounding box center [668, 300] width 61 height 16
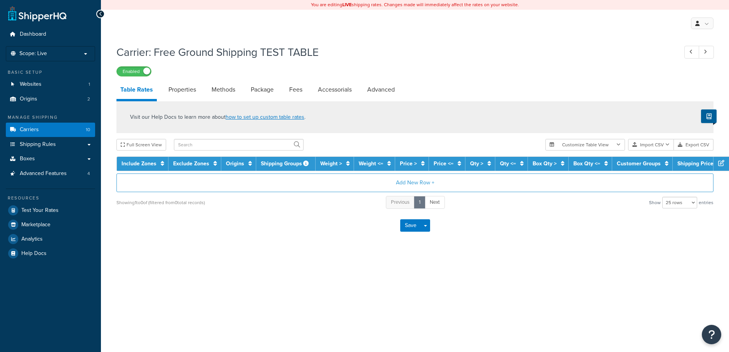
select select "25"
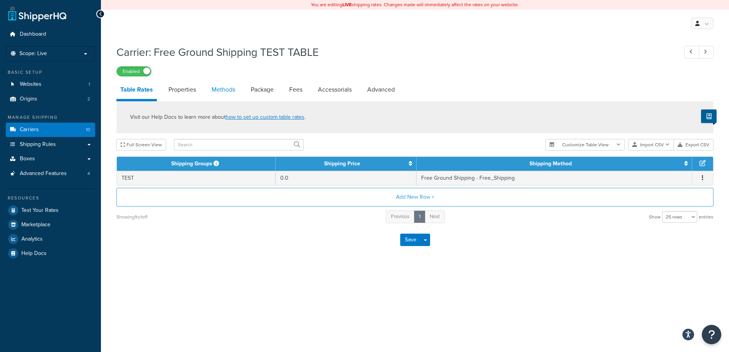
click at [228, 92] on link "Methods" at bounding box center [223, 89] width 31 height 19
select select "25"
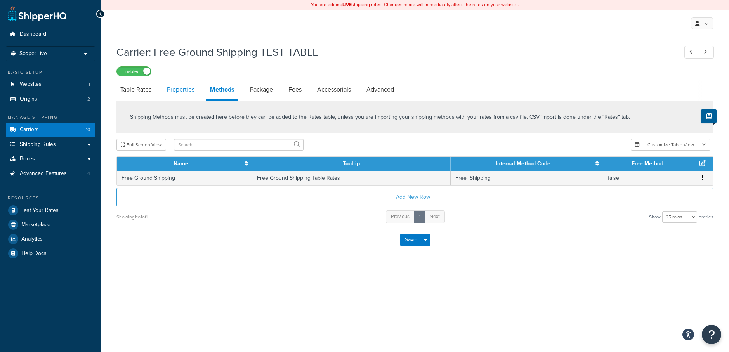
click at [187, 85] on link "Properties" at bounding box center [180, 89] width 35 height 19
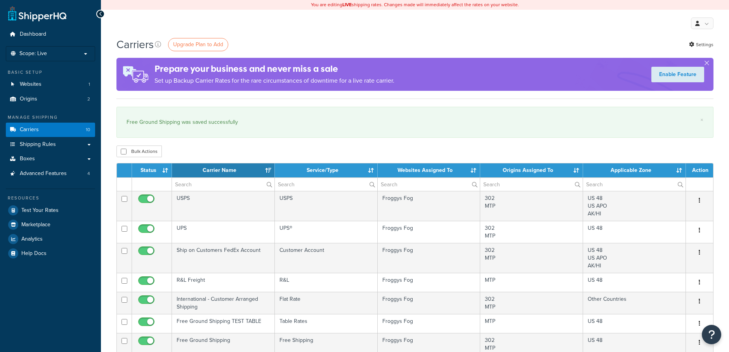
select select "15"
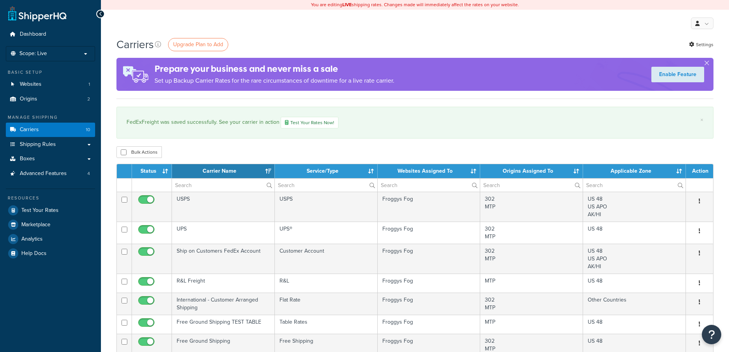
select select "15"
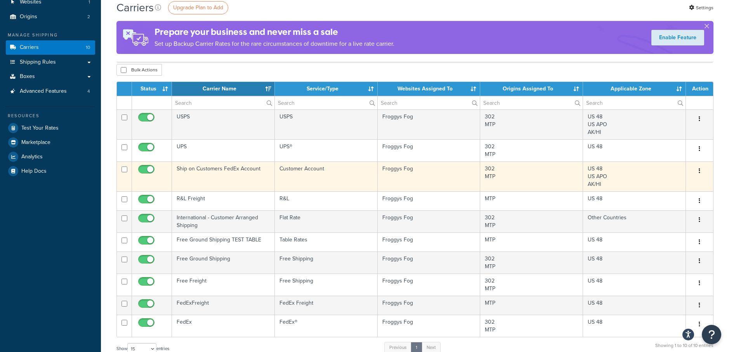
scroll to position [209, 0]
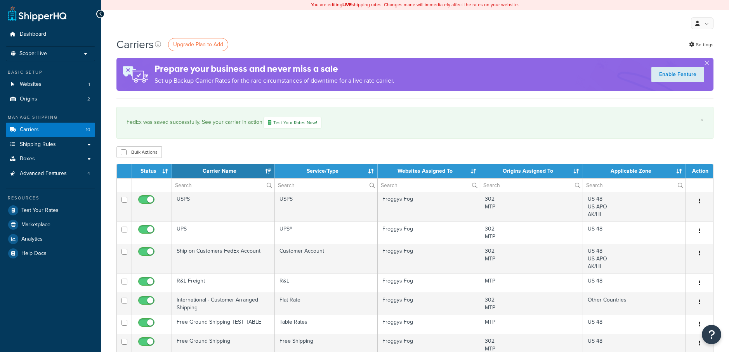
select select "15"
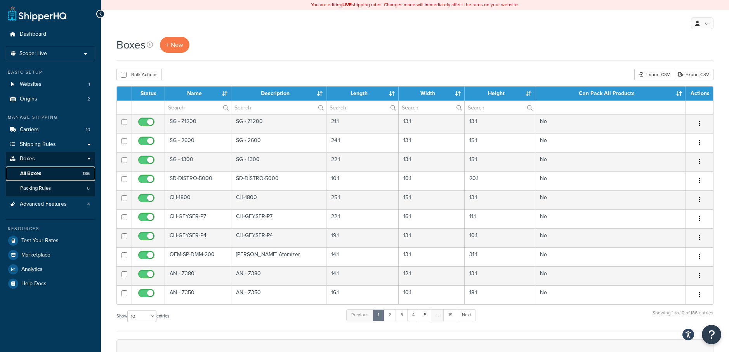
click at [33, 173] on span "All Boxes" at bounding box center [30, 173] width 21 height 7
click at [194, 105] on input "text" at bounding box center [198, 107] width 66 height 13
type input "pallet"
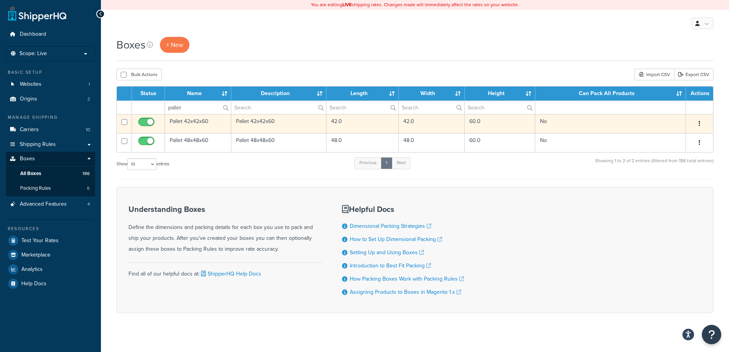
click at [697, 120] on button "button" at bounding box center [699, 124] width 11 height 12
click at [671, 137] on link "Edit" at bounding box center [673, 138] width 61 height 16
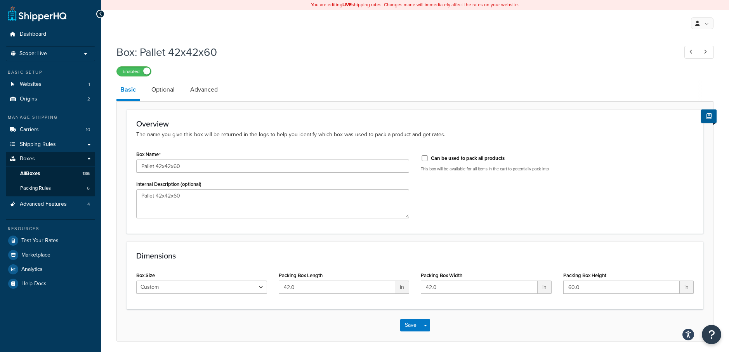
click at [473, 158] on label "Can be used to pack all products" at bounding box center [468, 158] width 74 height 7
click at [429, 158] on input "Can be used to pack all products" at bounding box center [425, 158] width 8 height 6
checkbox input "true"
click at [413, 323] on button "Save" at bounding box center [410, 325] width 21 height 12
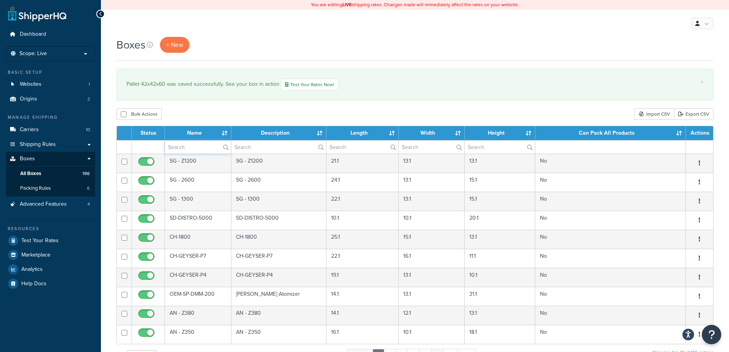
click at [188, 149] on input "text" at bounding box center [198, 147] width 66 height 13
type input "pallet"
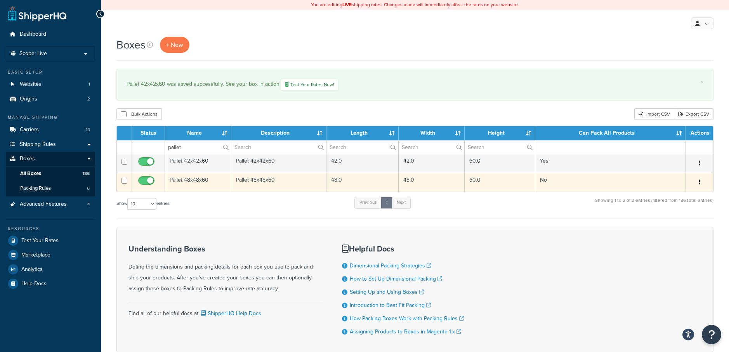
click at [698, 181] on button "button" at bounding box center [699, 182] width 11 height 12
click at [666, 198] on link "Edit" at bounding box center [673, 197] width 61 height 16
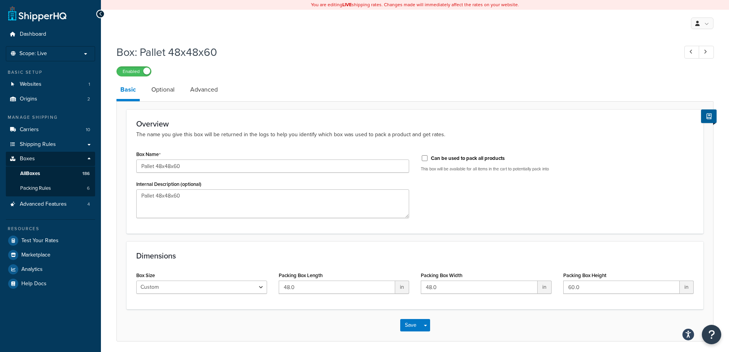
click at [443, 160] on label "Can be used to pack all products" at bounding box center [468, 158] width 74 height 7
click at [429, 160] on input "Can be used to pack all products" at bounding box center [425, 158] width 8 height 6
checkbox input "true"
click at [407, 323] on button "Save" at bounding box center [410, 325] width 21 height 12
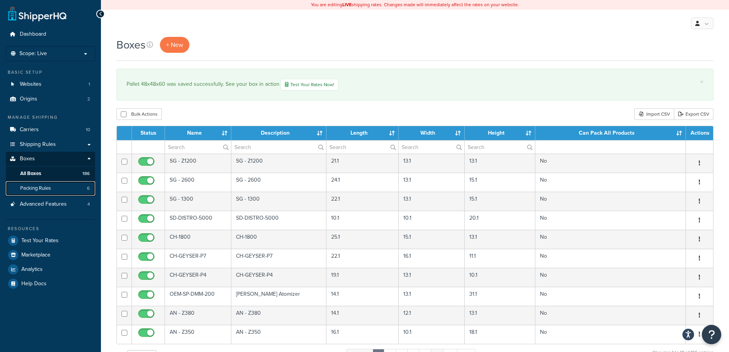
click at [36, 190] on span "Packing Rules" at bounding box center [35, 188] width 31 height 7
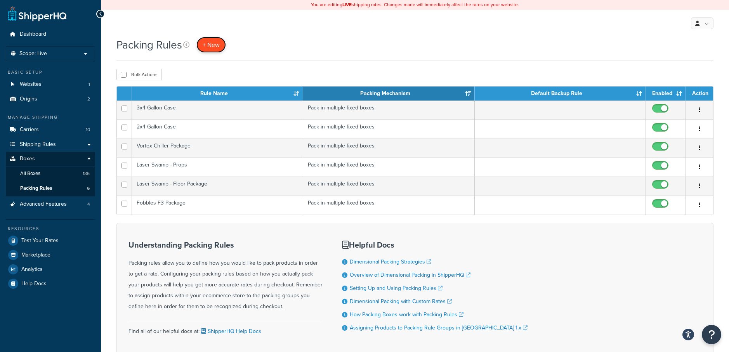
drag, startPoint x: 208, startPoint y: 45, endPoint x: 287, endPoint y: 61, distance: 80.1
click at [208, 45] on span "+ New" at bounding box center [211, 44] width 17 height 9
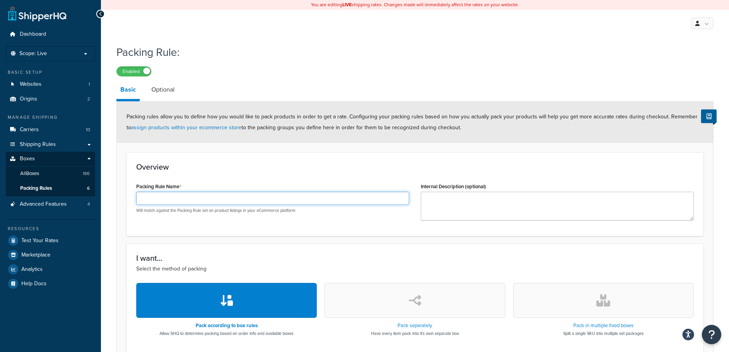
click at [180, 198] on input "Packing Rule Name" at bounding box center [272, 198] width 273 height 13
type input "Laser Swamp Home"
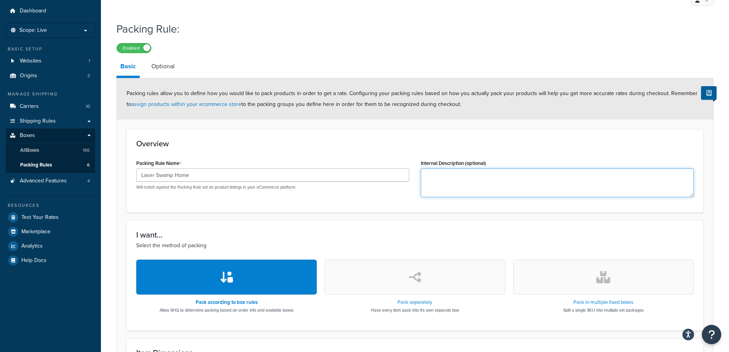
scroll to position [94, 0]
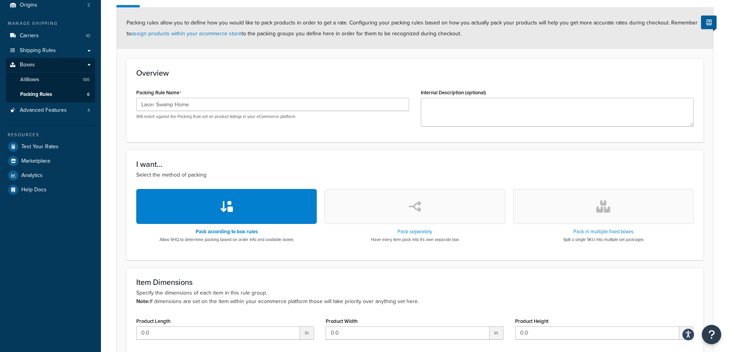
click at [628, 214] on button "button" at bounding box center [603, 206] width 181 height 35
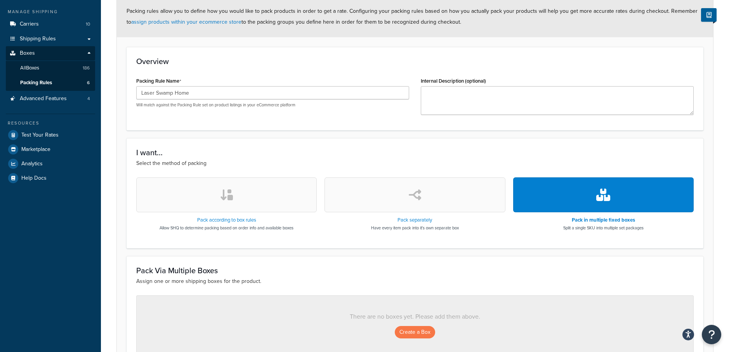
scroll to position [191, 0]
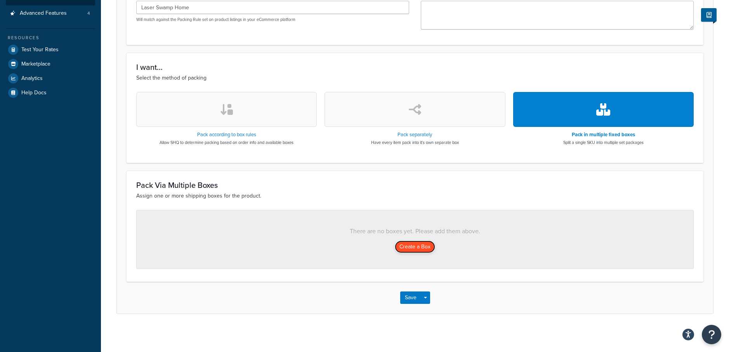
click at [408, 247] on button "Create a Box" at bounding box center [415, 247] width 40 height 12
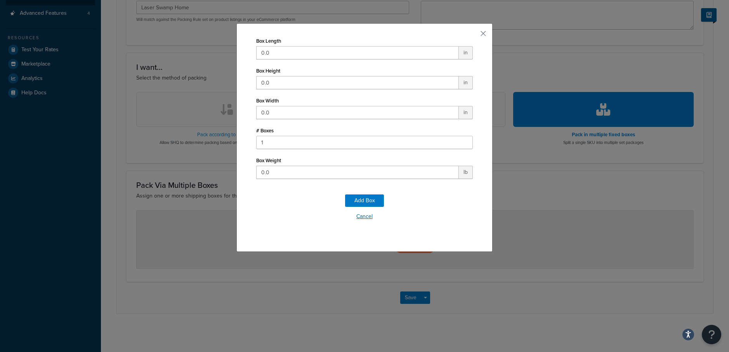
click at [363, 216] on button "Cancel" at bounding box center [364, 217] width 217 height 12
